Goal: Find specific page/section: Find specific page/section

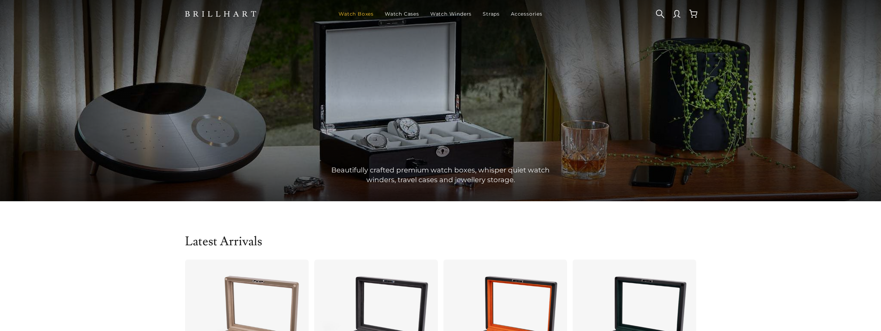
click at [364, 13] on link "Watch Boxes" at bounding box center [356, 14] width 41 height 18
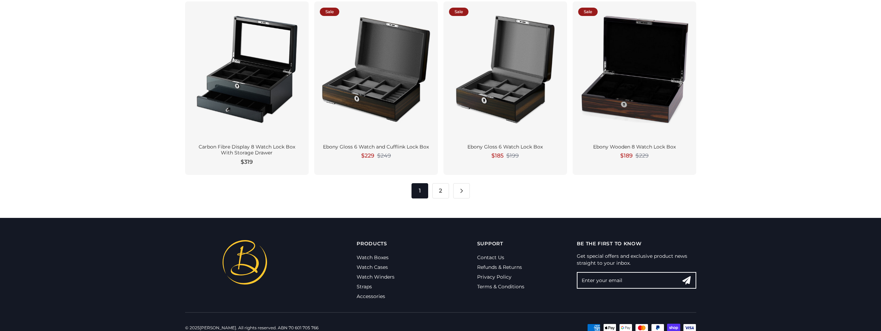
scroll to position [1093, 0]
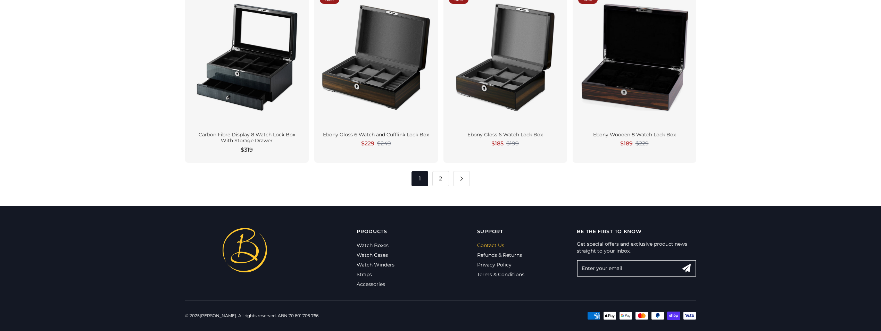
click at [496, 243] on link "Contact Us" at bounding box center [490, 245] width 27 height 6
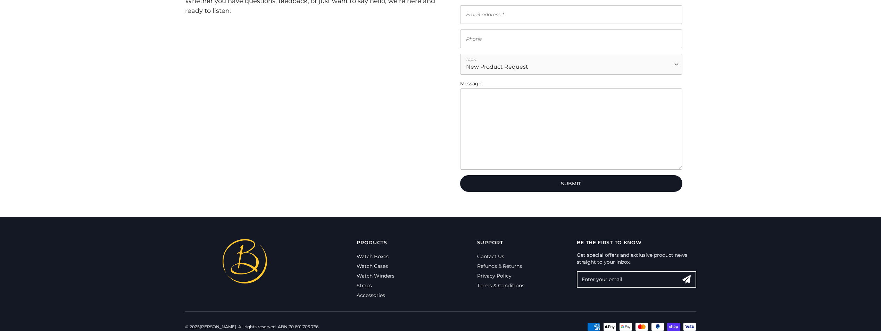
scroll to position [197, 0]
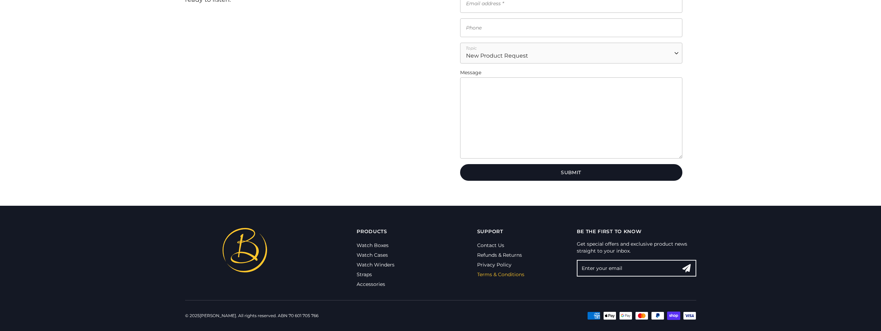
click at [504, 274] on link "Terms & Conditions" at bounding box center [500, 275] width 47 height 6
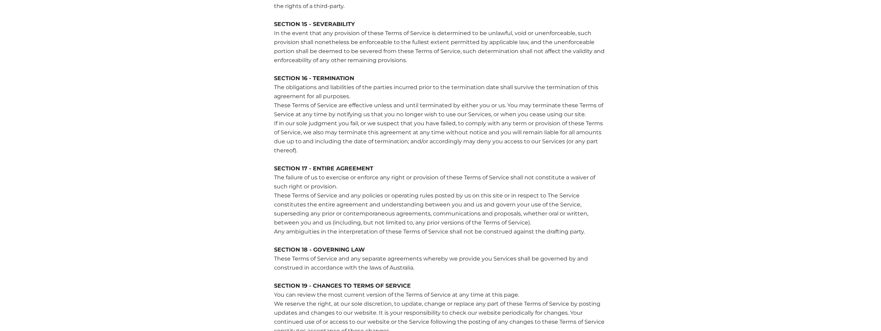
scroll to position [1772, 0]
